Goal: Information Seeking & Learning: Check status

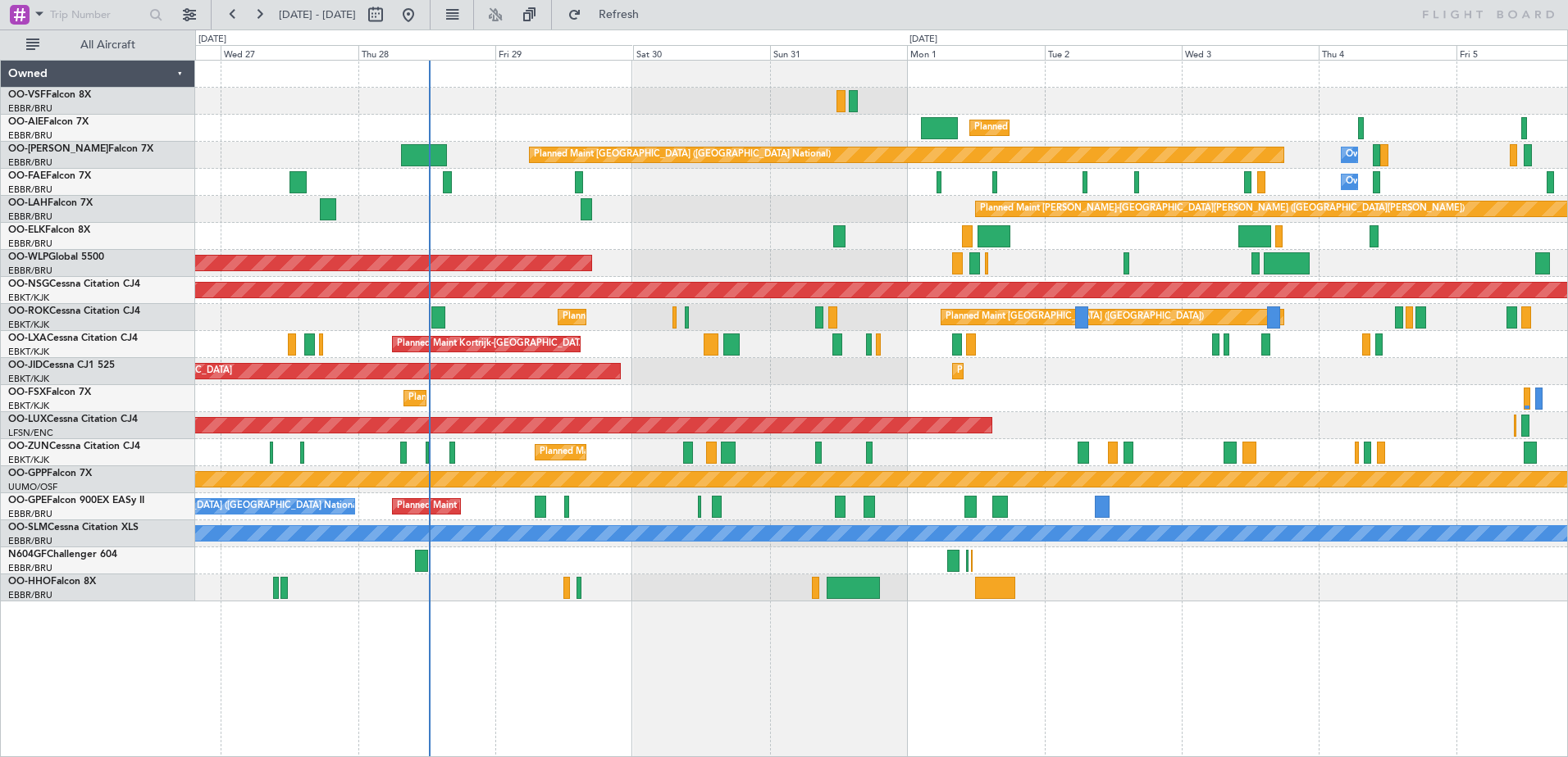
click at [668, 262] on div "Planned Maint [GEOGRAPHIC_DATA] ([GEOGRAPHIC_DATA]) Planned Maint [GEOGRAPHIC_D…" at bounding box center [881, 331] width 1372 height 541
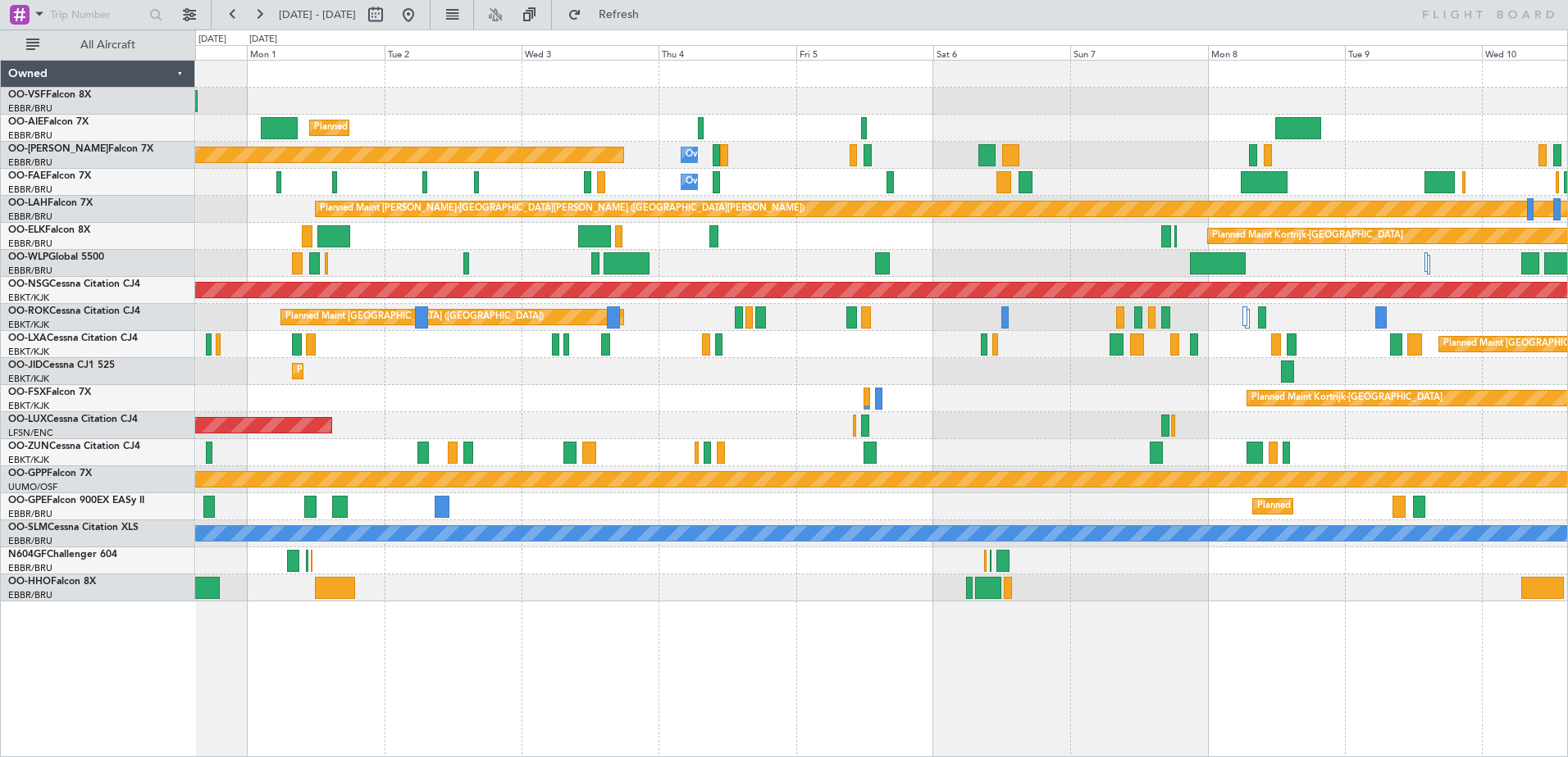
click at [408, 424] on div "Planned Maint [GEOGRAPHIC_DATA] ([GEOGRAPHIC_DATA]) Planned Maint [GEOGRAPHIC_D…" at bounding box center [881, 331] width 1372 height 541
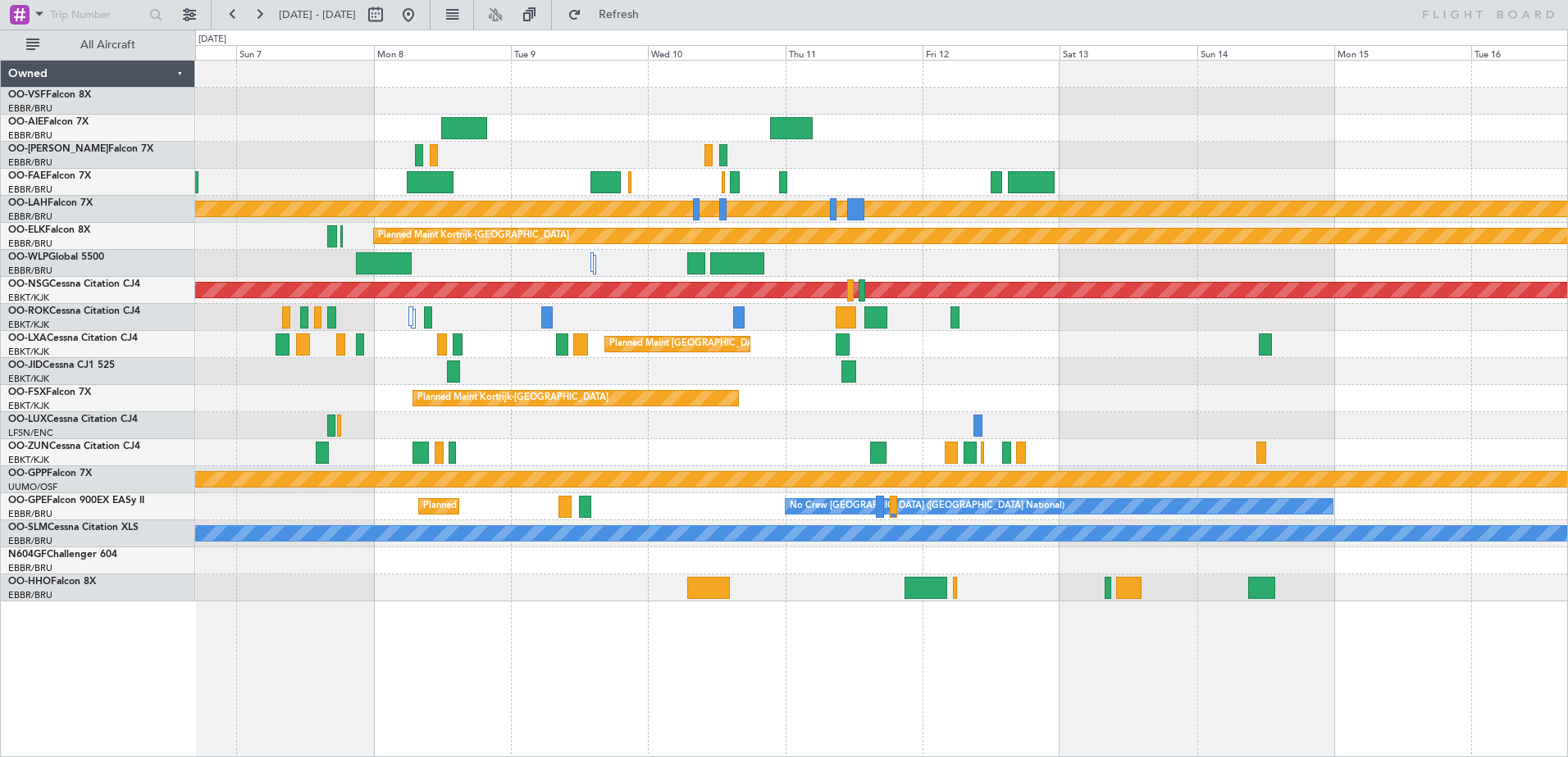
click at [269, 415] on div at bounding box center [881, 426] width 1372 height 27
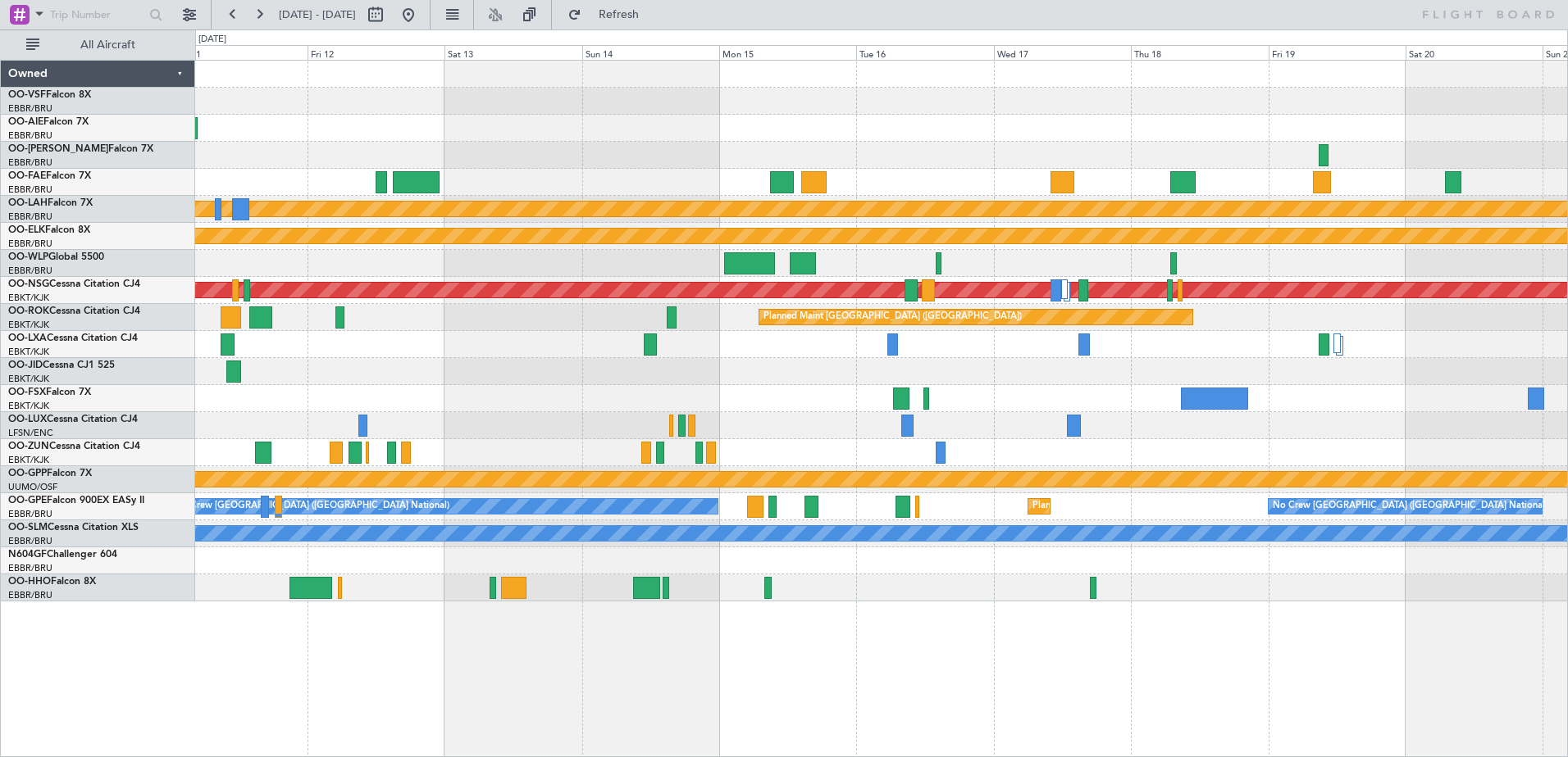
click at [555, 405] on div "Planned Maint Kortrijk-[GEOGRAPHIC_DATA]" at bounding box center [881, 399] width 1372 height 27
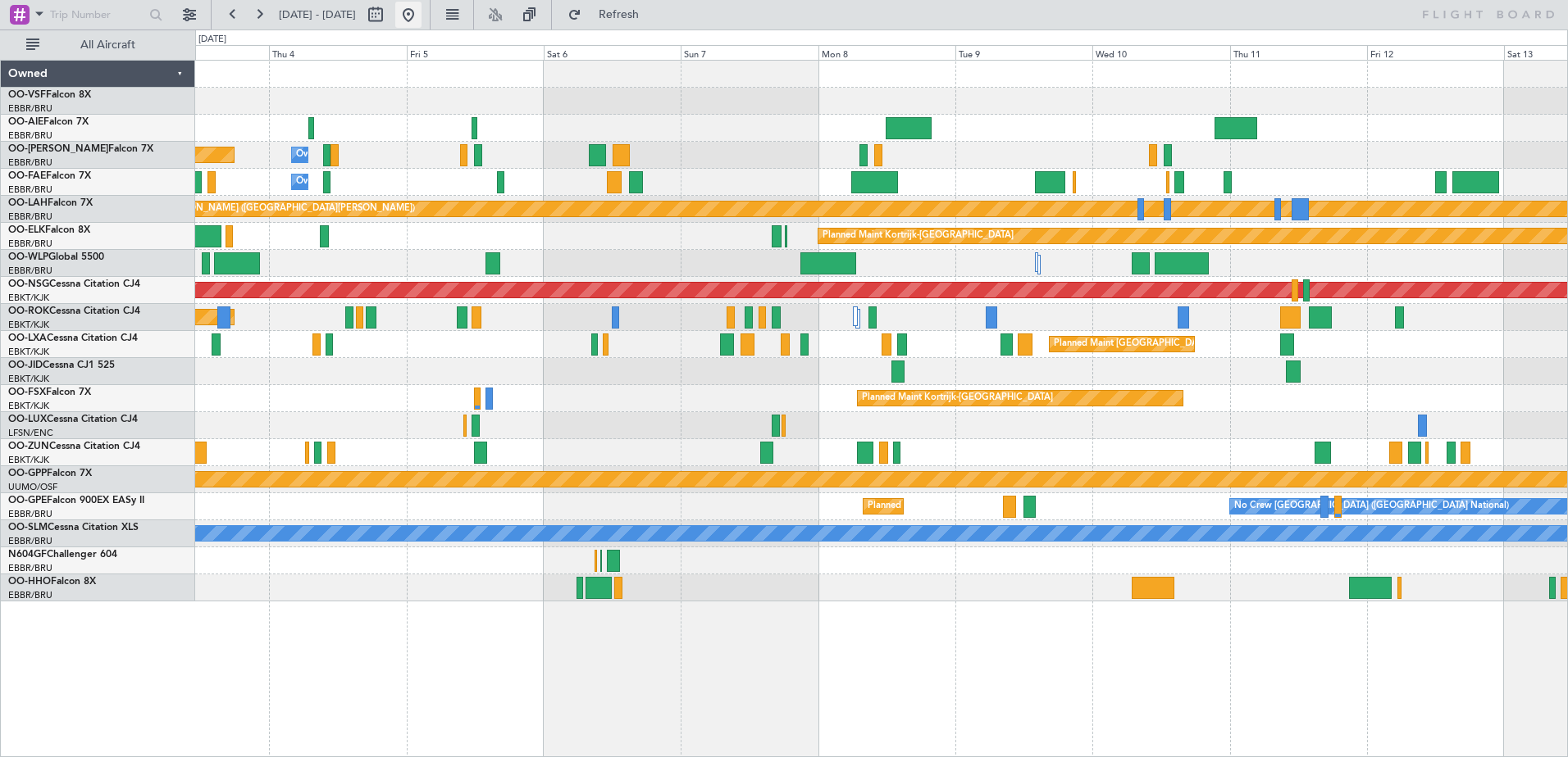
click at [421, 11] on button at bounding box center [408, 14] width 26 height 26
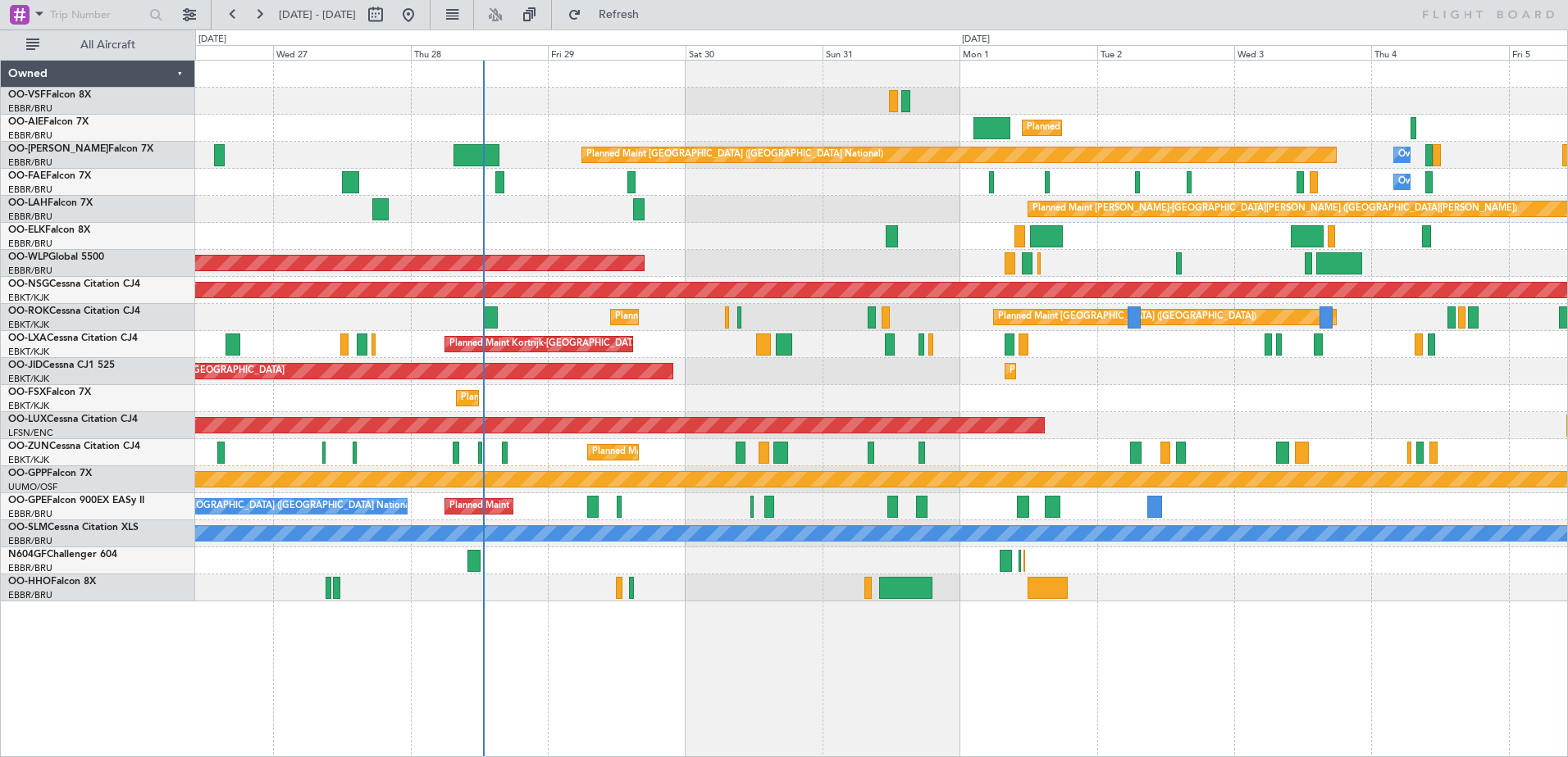
click at [696, 563] on div at bounding box center [881, 561] width 1372 height 27
